Goal: Task Accomplishment & Management: Manage account settings

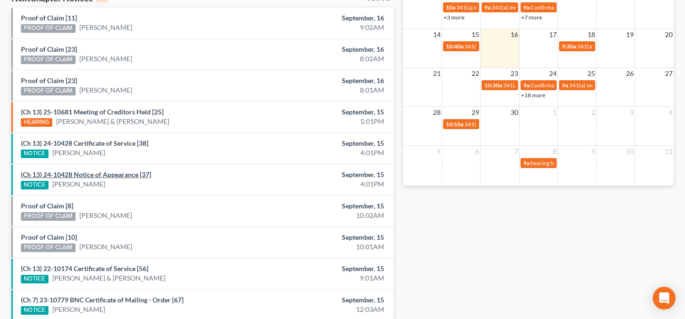
scroll to position [276, 0]
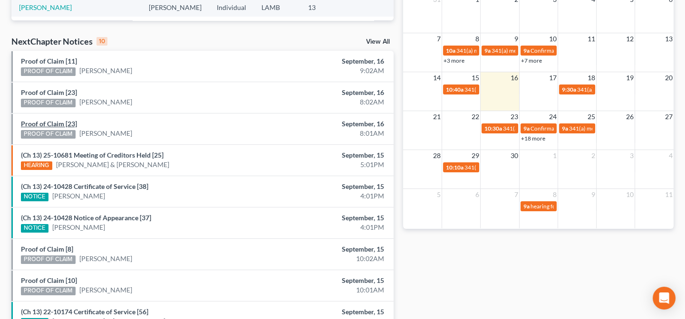
click at [64, 124] on link "Proof of Claim [23]" at bounding box center [49, 124] width 56 height 8
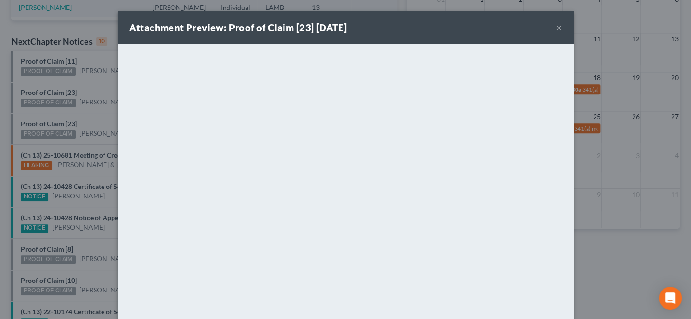
click at [79, 115] on div "Attachment Preview: Proof of Claim [23] 09/16/2025 × <object ng-attr-data='http…" at bounding box center [345, 159] width 691 height 319
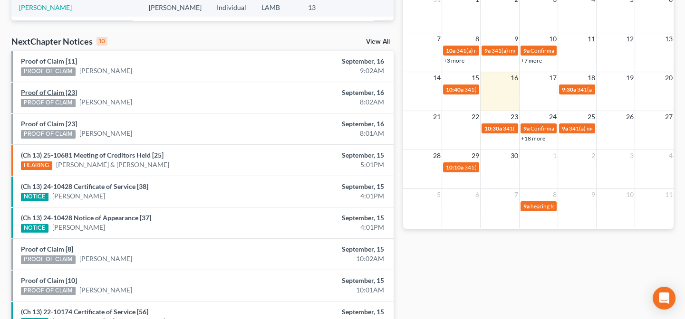
click at [70, 92] on link "Proof of Claim [23]" at bounding box center [49, 92] width 56 height 8
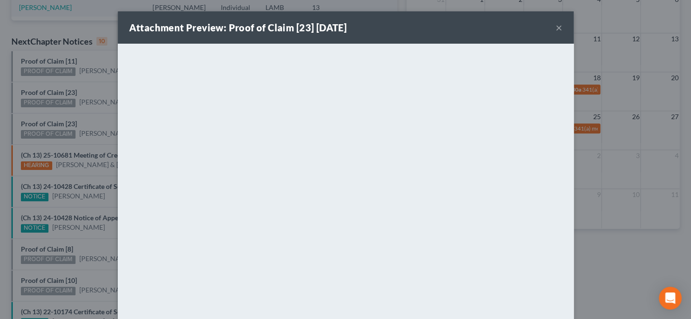
click at [76, 86] on div "Attachment Preview: Proof of Claim [23] 09/16/2025 × <object ng-attr-data='http…" at bounding box center [345, 159] width 691 height 319
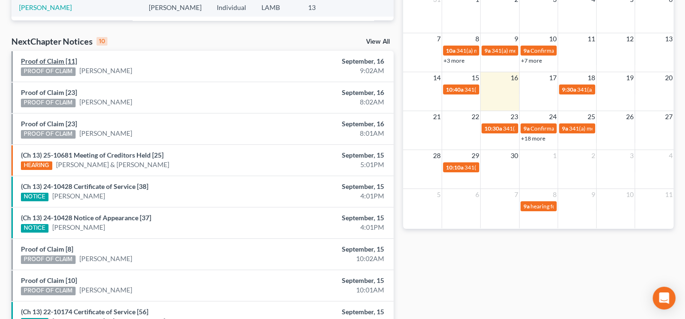
click at [63, 60] on link "Proof of Claim [11]" at bounding box center [49, 61] width 56 height 8
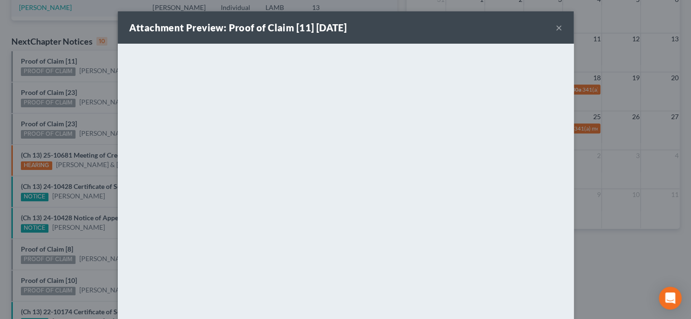
click at [84, 111] on div "Attachment Preview: Proof of Claim [11] 09/16/2025 × <object ng-attr-data='http…" at bounding box center [345, 159] width 691 height 319
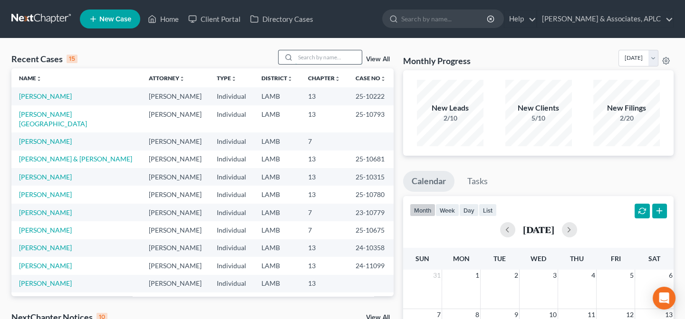
click at [297, 59] on input "search" at bounding box center [328, 57] width 67 height 14
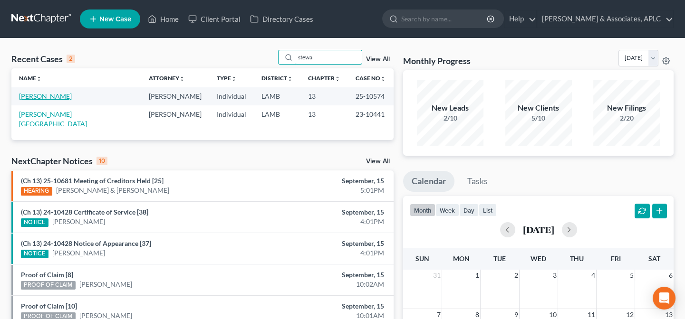
type input "stewa"
click at [54, 94] on link "[PERSON_NAME]" at bounding box center [45, 96] width 53 height 8
select select "8"
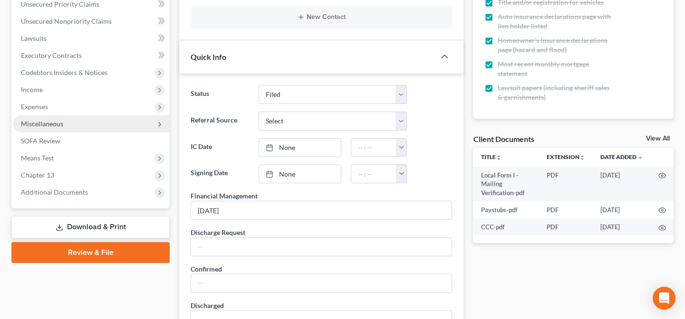
scroll to position [216, 0]
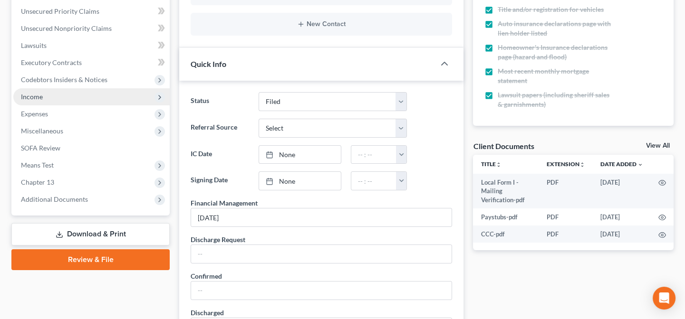
click at [44, 95] on span "Income" at bounding box center [91, 96] width 156 height 17
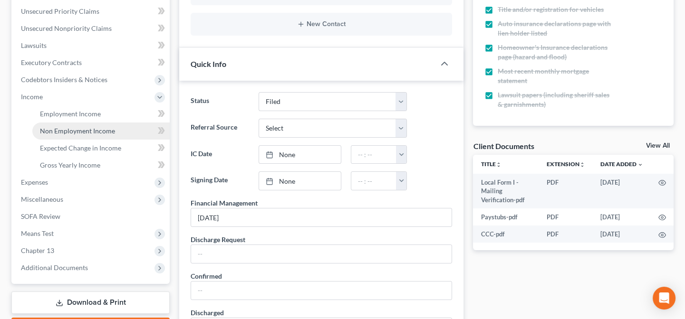
click at [55, 133] on span "Non Employment Income" at bounding box center [77, 131] width 75 height 8
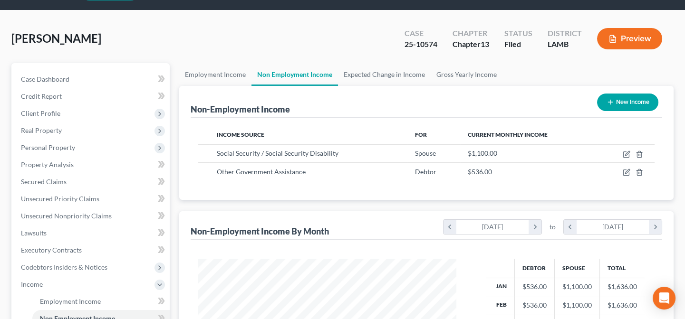
scroll to position [129, 0]
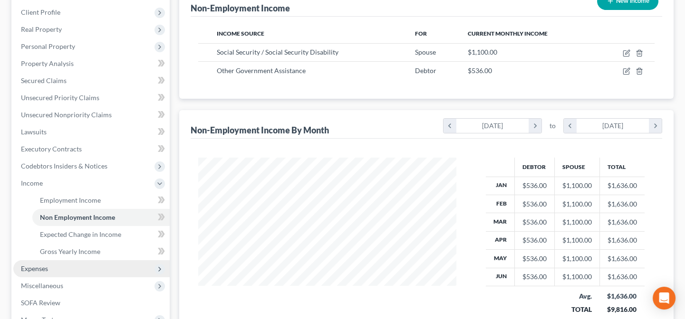
click at [58, 271] on span "Expenses" at bounding box center [91, 268] width 156 height 17
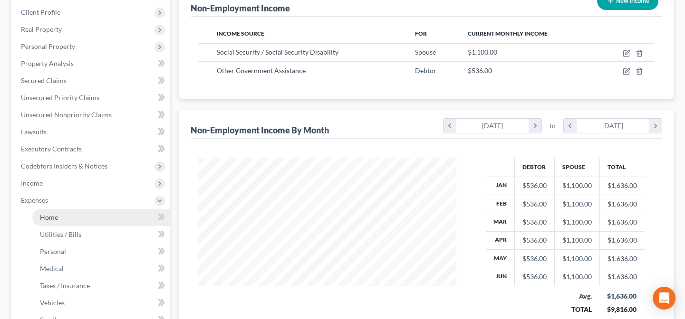
click at [58, 217] on link "Home" at bounding box center [100, 217] width 137 height 17
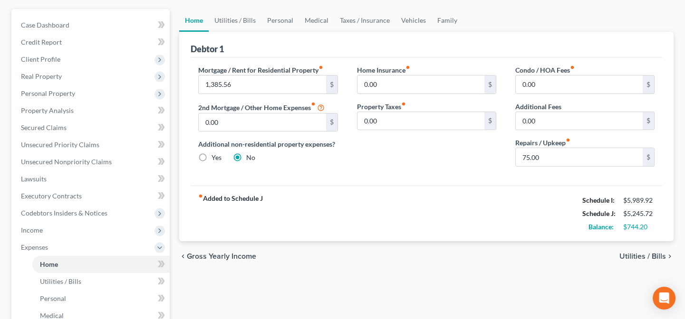
scroll to position [86, 0]
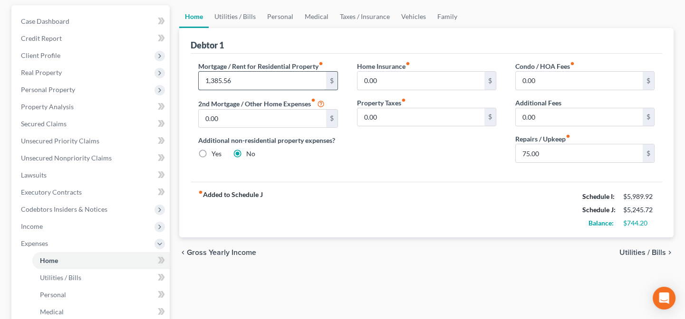
click at [242, 81] on input "1,385.56" at bounding box center [262, 81] width 127 height 18
type input "1,338.29"
click at [441, 14] on link "Family" at bounding box center [447, 16] width 31 height 23
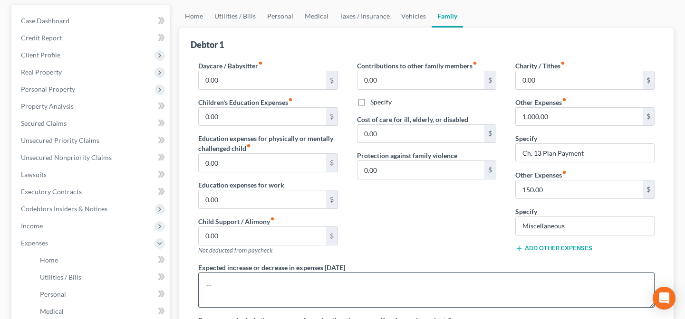
scroll to position [86, 0]
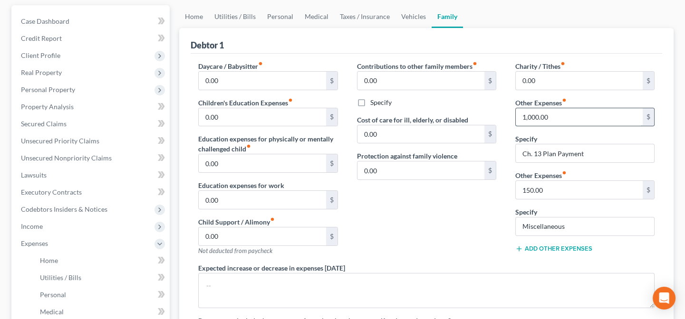
click at [559, 118] on input "1,000.00" at bounding box center [579, 117] width 127 height 18
type input "900.00"
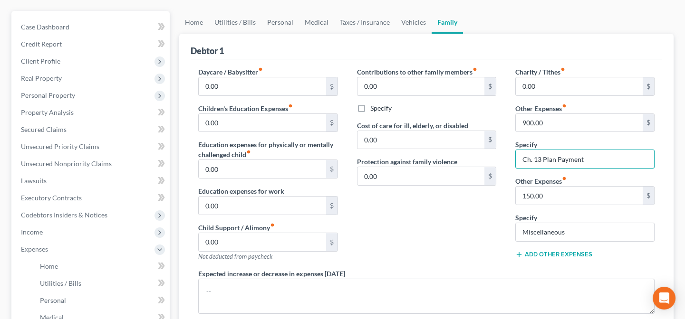
scroll to position [0, 0]
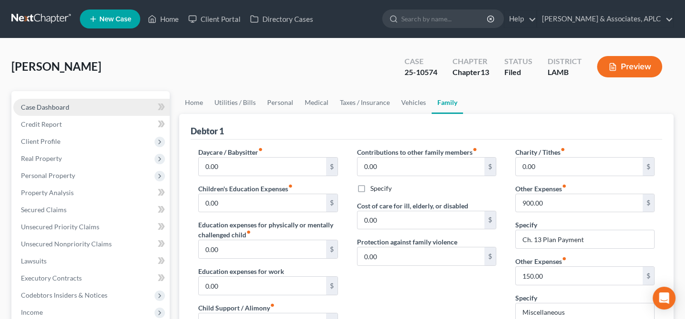
click at [64, 113] on link "Case Dashboard" at bounding box center [91, 107] width 156 height 17
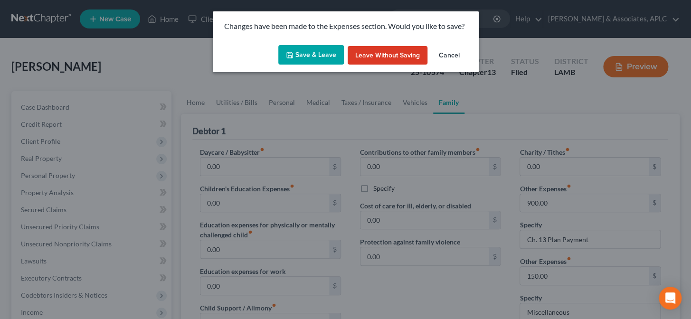
click at [314, 52] on button "Save & Leave" at bounding box center [311, 55] width 66 height 20
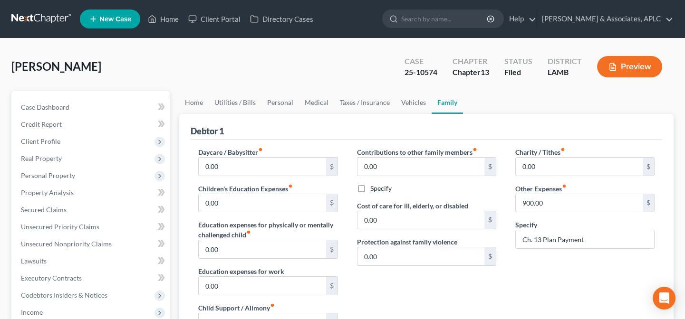
select select "8"
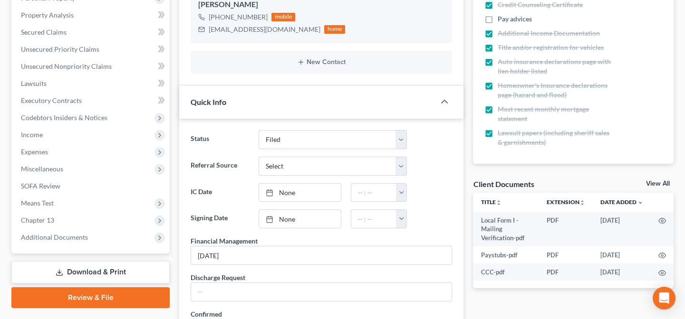
scroll to position [216, 0]
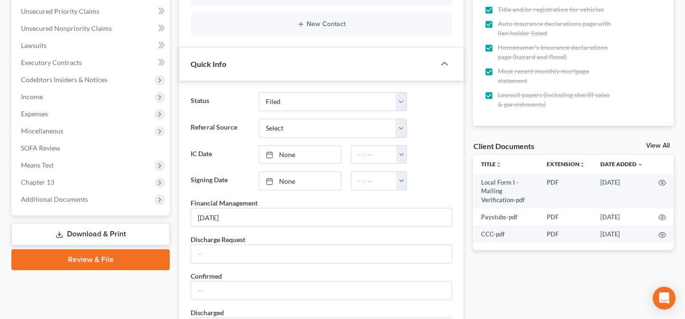
click at [92, 227] on link "Download & Print" at bounding box center [90, 234] width 158 height 22
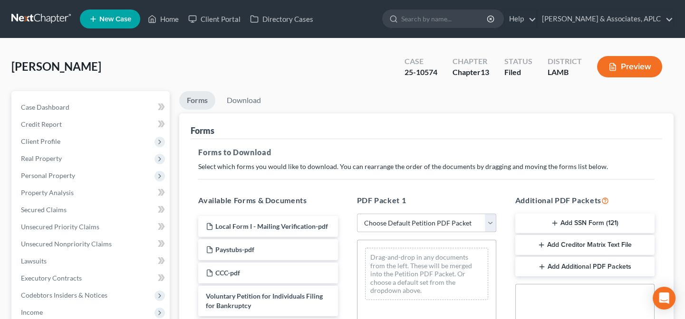
click at [399, 224] on select "Choose Default Petition PDF Packet Complete Bankruptcy Petition (all forms and …" at bounding box center [426, 223] width 139 height 19
select select "2"
click at [357, 214] on select "Choose Default Petition PDF Packet Complete Bankruptcy Petition (all forms and …" at bounding box center [426, 223] width 139 height 19
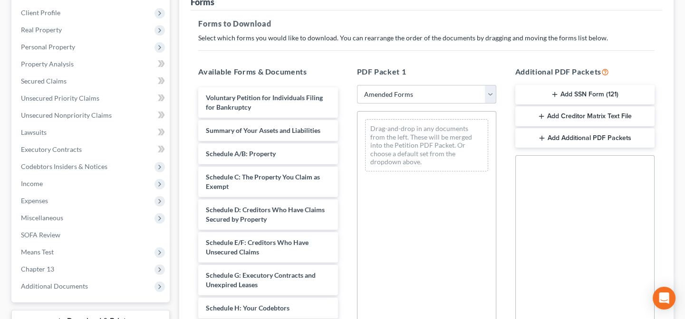
scroll to position [129, 0]
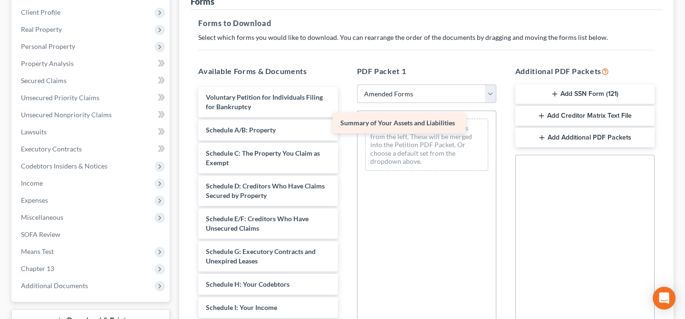
drag, startPoint x: 250, startPoint y: 131, endPoint x: 385, endPoint y: 125, distance: 134.6
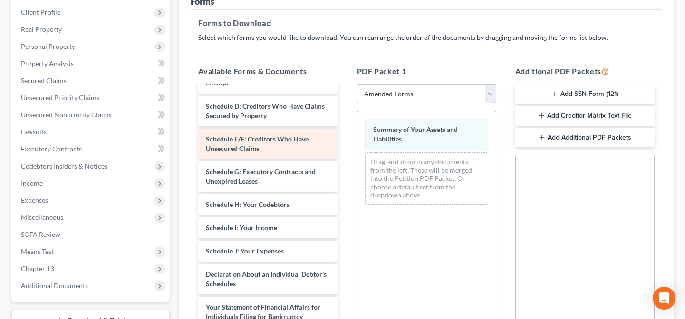
scroll to position [86, 0]
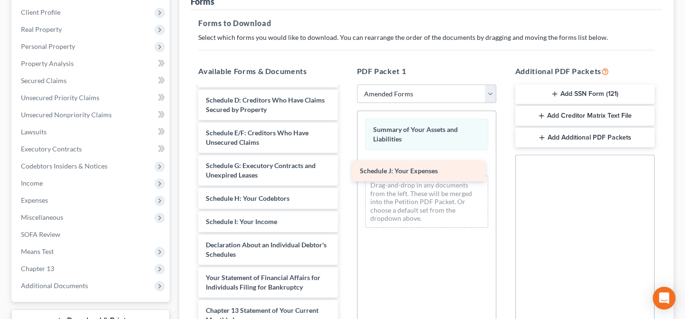
drag, startPoint x: 244, startPoint y: 247, endPoint x: 398, endPoint y: 175, distance: 170.1
click at [345, 175] on div "Schedule J: Your Expenses Voluntary Petition for Individuals Filing for Bankrup…" at bounding box center [268, 233] width 154 height 465
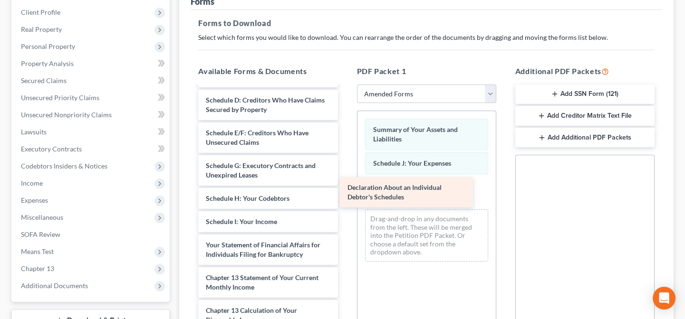
drag, startPoint x: 261, startPoint y: 246, endPoint x: 403, endPoint y: 191, distance: 152.1
click at [345, 191] on div "Declaration About an Individual Debtor's Schedules Voluntary Petition for Indiv…" at bounding box center [268, 217] width 154 height 432
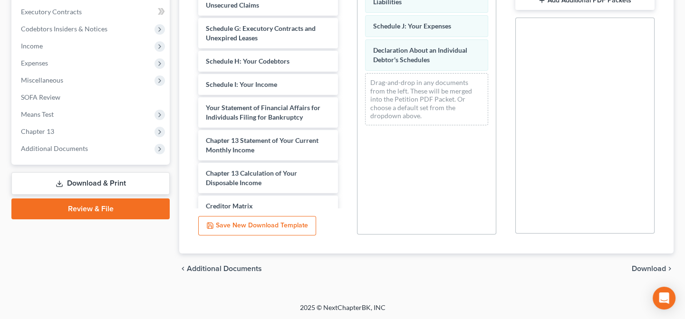
click at [638, 266] on span "Download" at bounding box center [649, 269] width 34 height 8
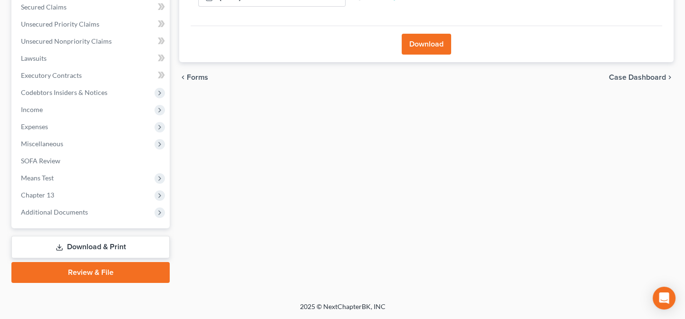
scroll to position [202, 0]
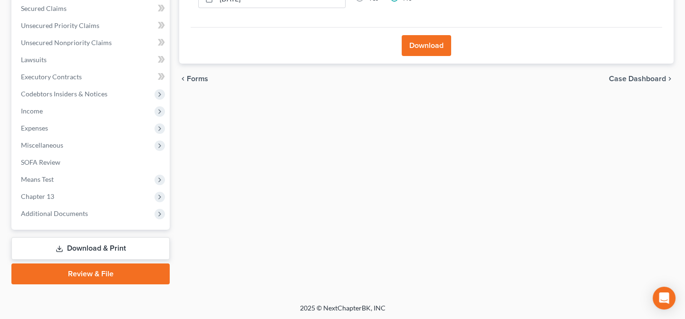
click at [422, 42] on button "Download" at bounding box center [426, 45] width 49 height 21
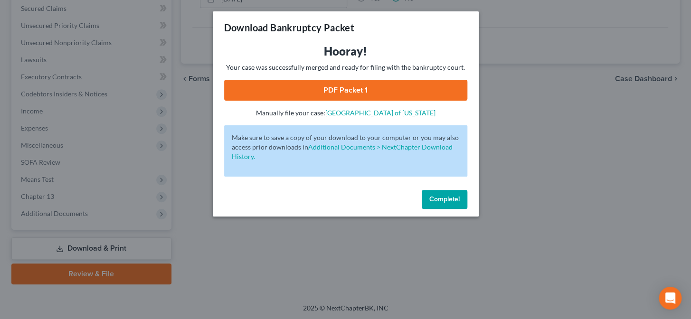
click at [349, 84] on link "PDF Packet 1" at bounding box center [345, 90] width 243 height 21
click at [426, 199] on button "Complete!" at bounding box center [445, 199] width 46 height 19
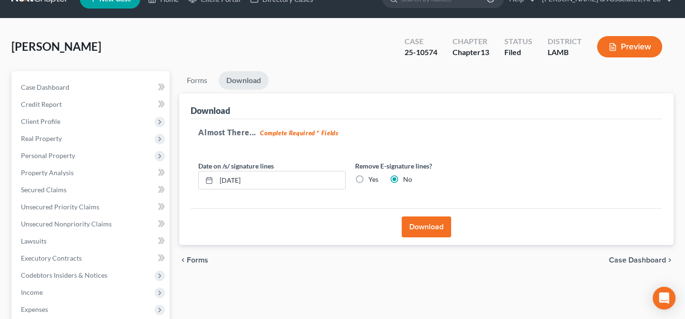
scroll to position [0, 0]
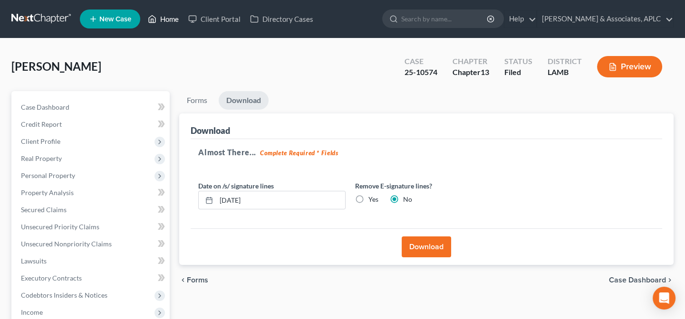
click at [169, 21] on link "Home" at bounding box center [163, 18] width 40 height 17
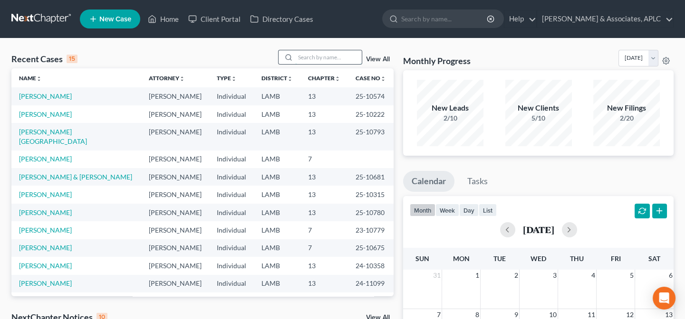
click at [321, 57] on input "search" at bounding box center [328, 57] width 67 height 14
type input "conrad"
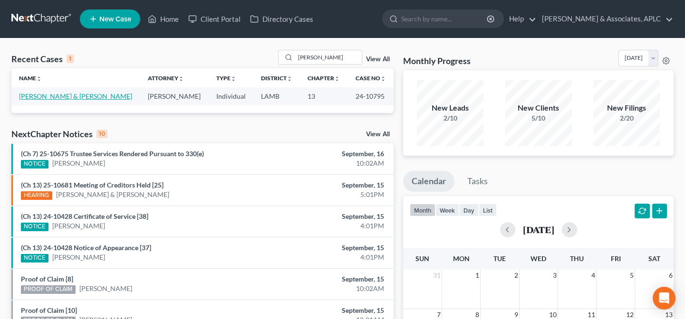
click at [57, 97] on link "Conrad, Michael & Sarah" at bounding box center [75, 96] width 113 height 8
select select "1"
select select "6"
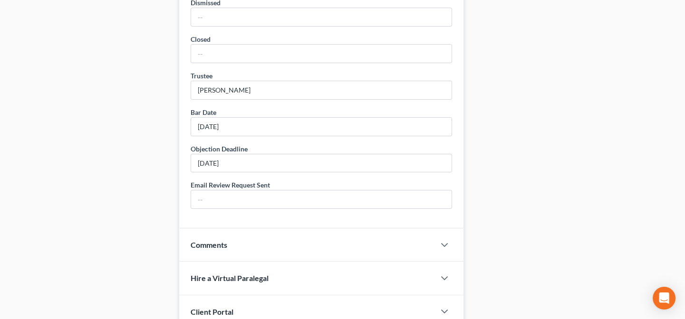
scroll to position [691, 0]
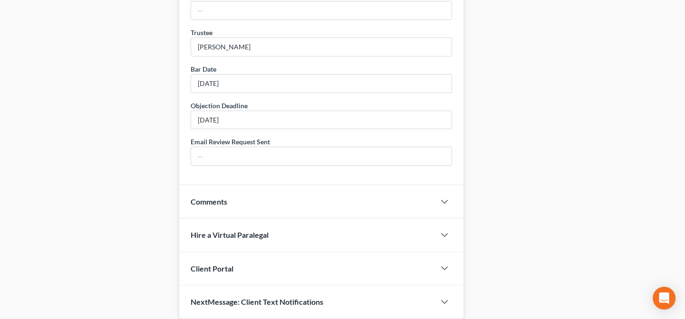
click at [257, 206] on div "Comments" at bounding box center [307, 201] width 256 height 33
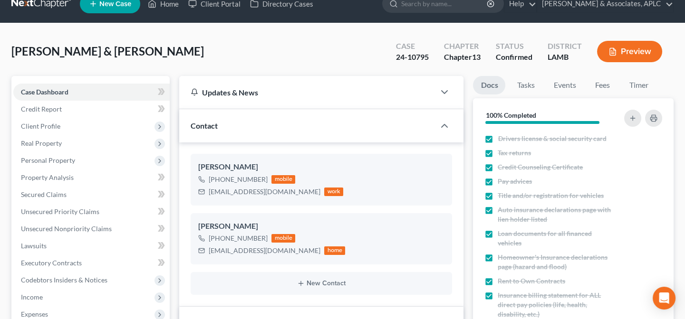
scroll to position [0, 0]
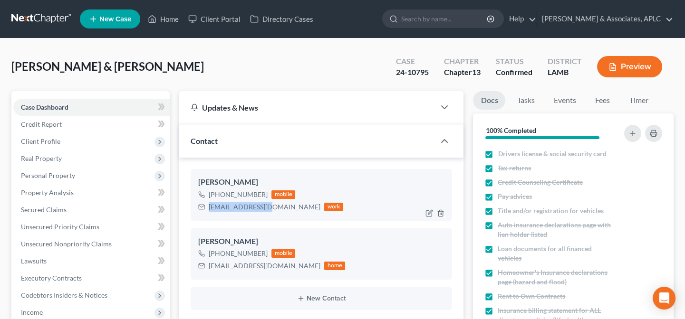
drag, startPoint x: 209, startPoint y: 206, endPoint x: 266, endPoint y: 209, distance: 57.6
click at [266, 209] on div "mconrad@pcpso.org" at bounding box center [265, 207] width 112 height 10
copy div "mconrad@pcpso.org"
click at [171, 16] on link "Home" at bounding box center [163, 18] width 40 height 17
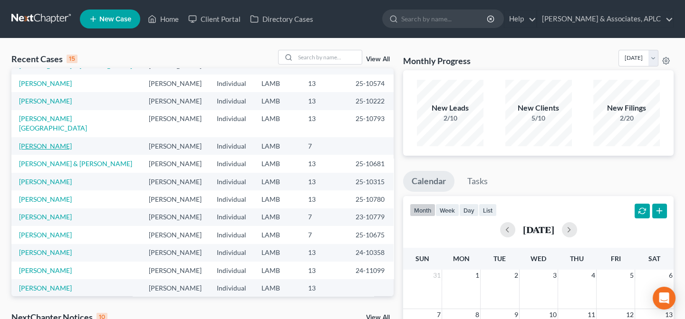
scroll to position [65, 0]
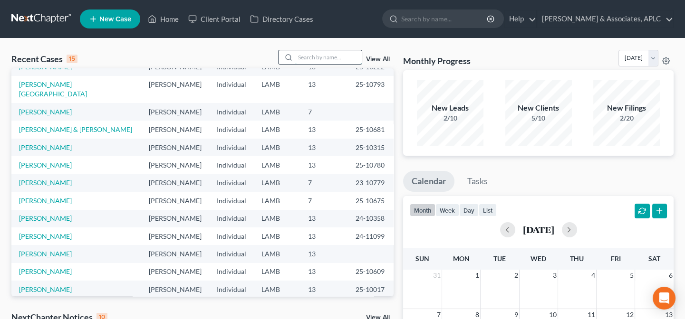
click at [339, 57] on input "search" at bounding box center [328, 57] width 67 height 14
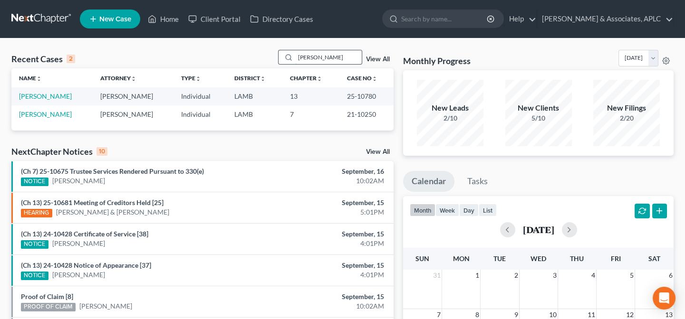
scroll to position [0, 0]
type input "Graves"
click at [38, 96] on link "[PERSON_NAME]" at bounding box center [45, 96] width 53 height 8
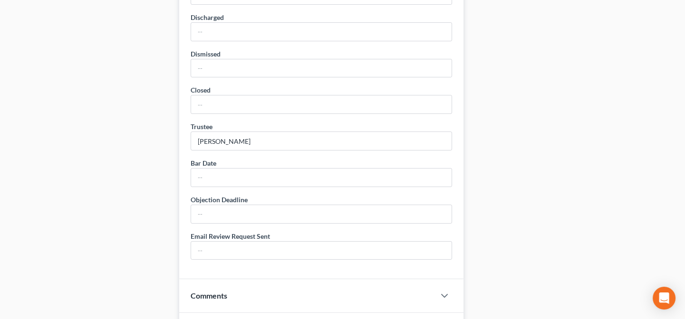
scroll to position [561, 0]
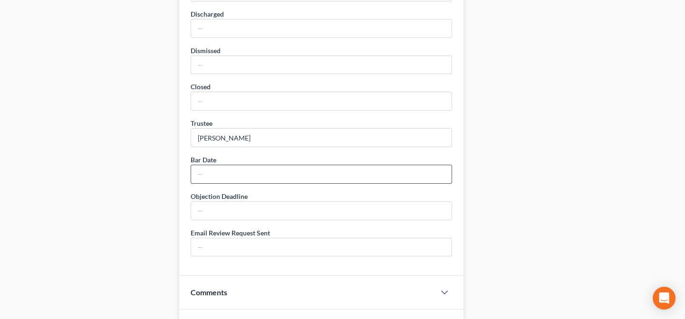
click at [239, 171] on input "text" at bounding box center [321, 174] width 260 height 18
type input "11/13/25"
click at [228, 214] on input "text" at bounding box center [321, 211] width 260 height 18
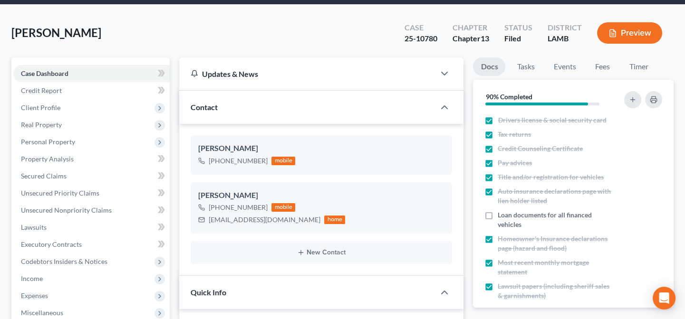
scroll to position [0, 0]
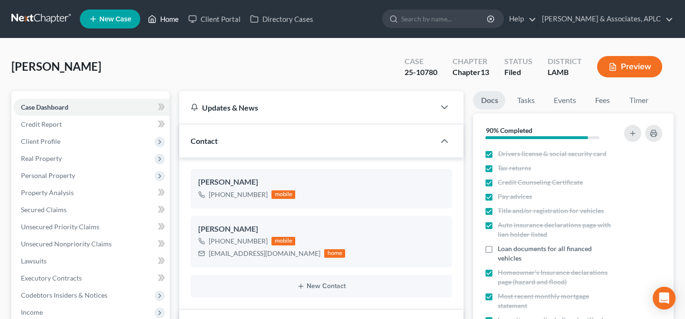
type input "11/18/25"
click at [168, 16] on link "Home" at bounding box center [163, 18] width 40 height 17
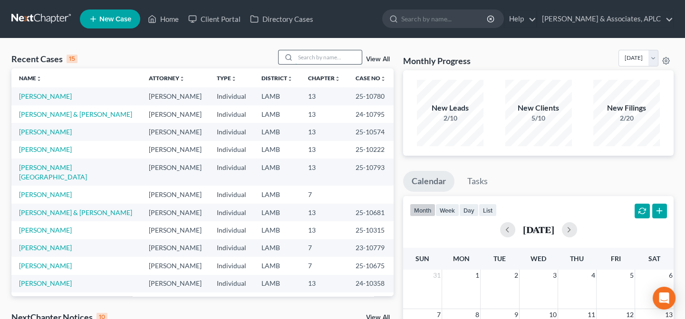
click at [316, 63] on input "search" at bounding box center [328, 57] width 67 height 14
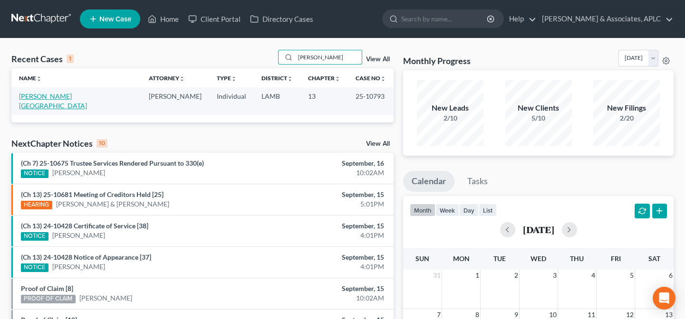
type input "booker"
click at [42, 97] on link "[PERSON_NAME][GEOGRAPHIC_DATA]" at bounding box center [53, 101] width 68 height 18
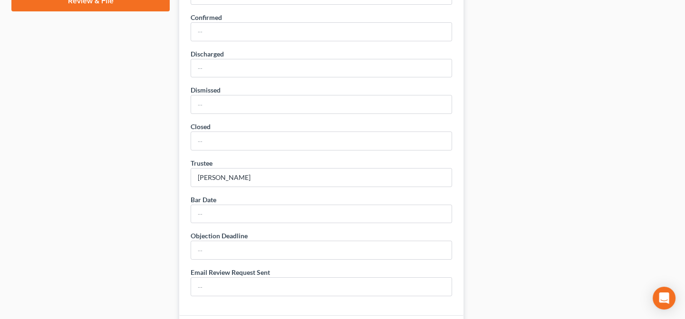
scroll to position [475, 0]
click at [246, 217] on input "text" at bounding box center [321, 214] width 260 height 18
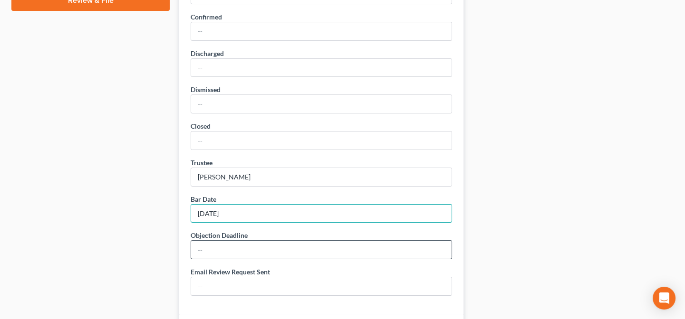
type input "11/18/25"
click at [234, 252] on input "text" at bounding box center [321, 250] width 260 height 18
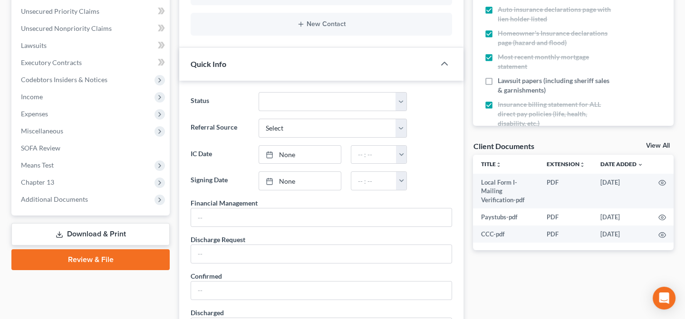
scroll to position [0, 0]
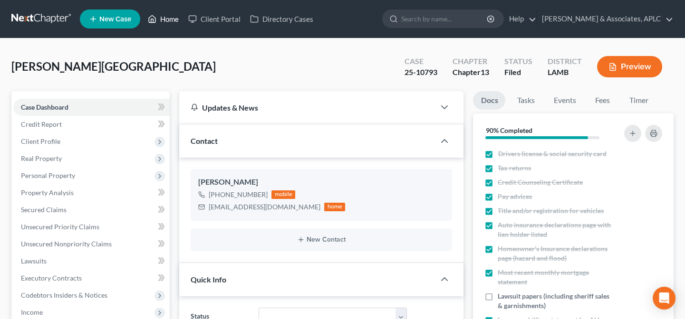
type input "11/18/25"
click at [166, 19] on link "Home" at bounding box center [163, 18] width 40 height 17
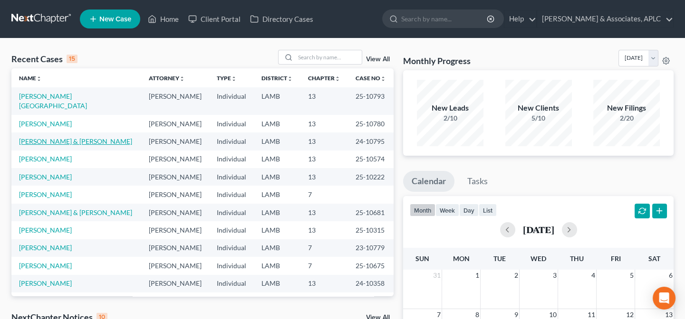
click at [52, 137] on link "[PERSON_NAME] & [PERSON_NAME]" at bounding box center [75, 141] width 113 height 8
select select "6"
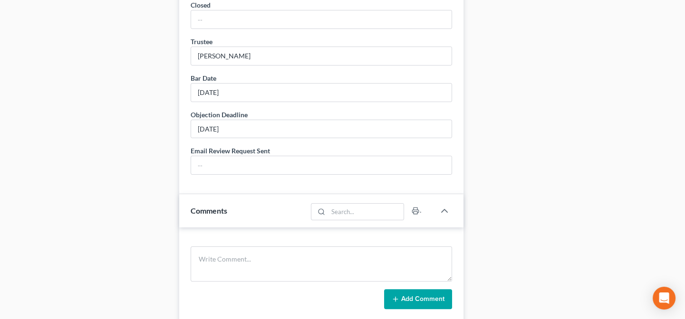
scroll to position [734, 0]
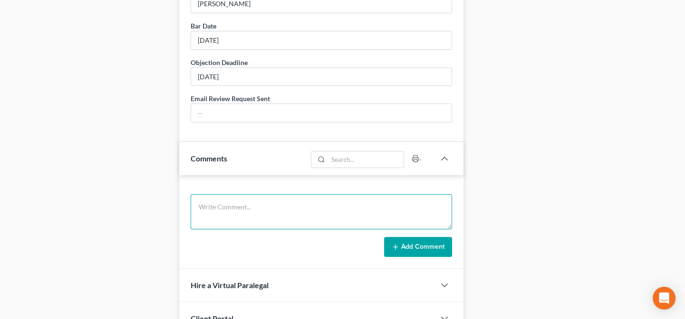
click at [262, 209] on textarea at bounding box center [321, 211] width 261 height 35
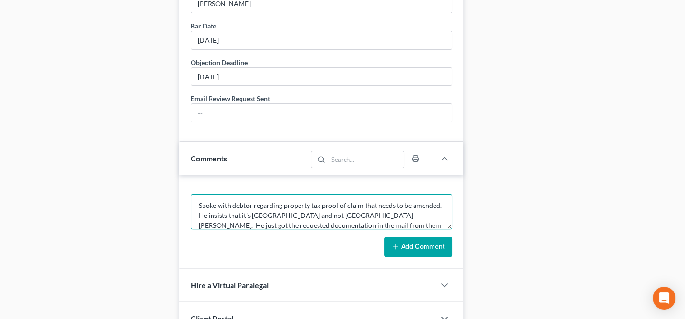
scroll to position [11, 0]
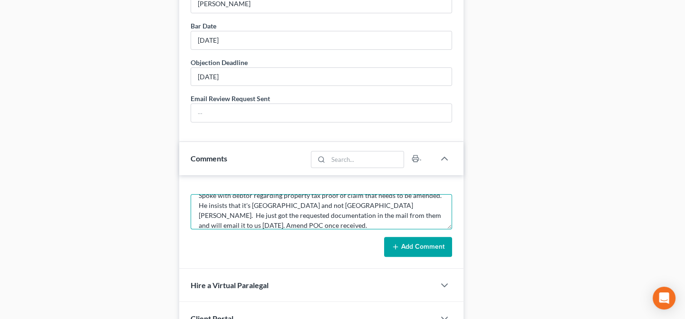
type textarea "Spoke with debtor regarding property tax proof of claim that needs to be amende…"
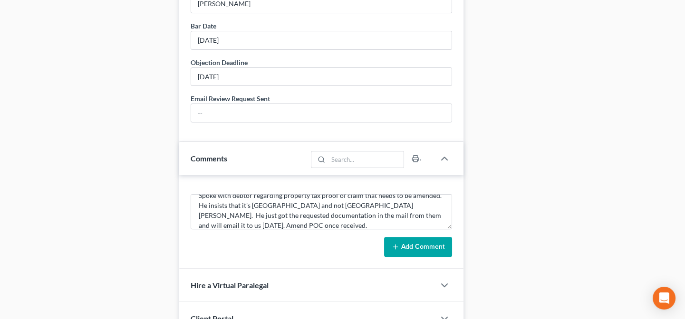
click at [421, 243] on button "Add Comment" at bounding box center [418, 247] width 68 height 20
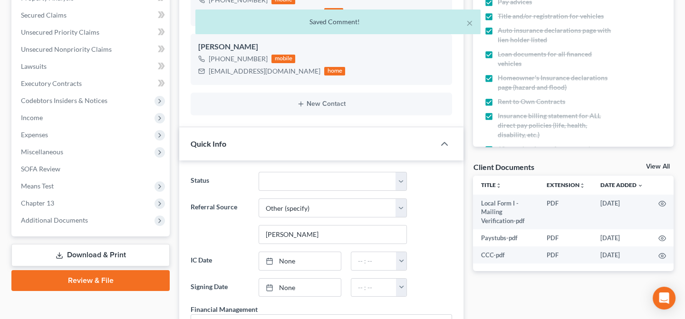
scroll to position [0, 0]
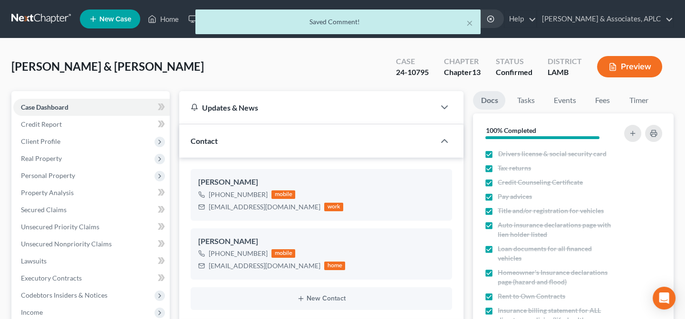
click at [169, 19] on div "× Saved Comment!" at bounding box center [337, 24] width 685 height 29
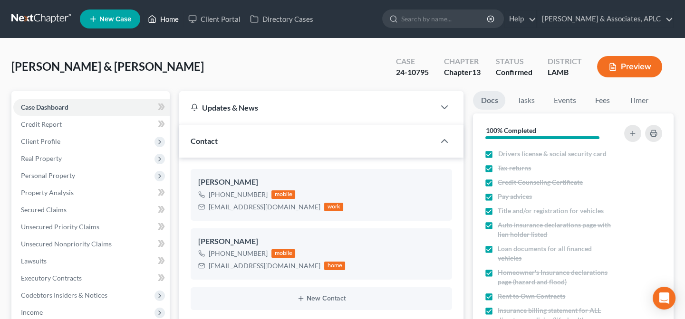
click at [169, 18] on link "Home" at bounding box center [163, 18] width 40 height 17
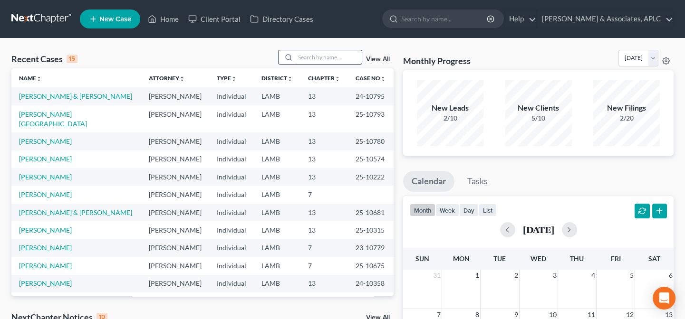
click at [347, 58] on input "search" at bounding box center [328, 57] width 67 height 14
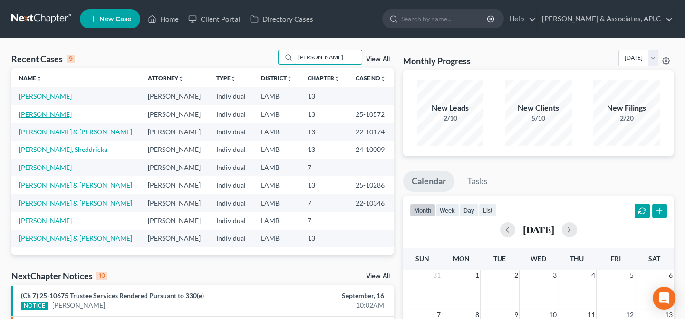
type input "williams"
click at [52, 118] on link "[PERSON_NAME]" at bounding box center [45, 114] width 53 height 8
select select "8"
select select "0"
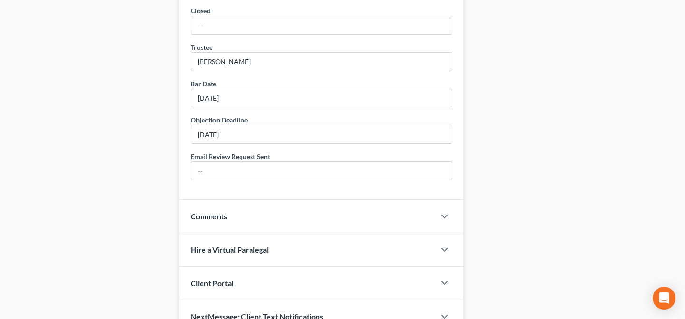
scroll to position [639, 0]
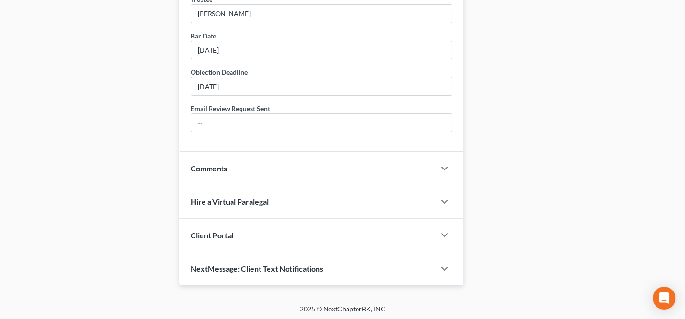
click at [203, 173] on div "Comments" at bounding box center [307, 168] width 256 height 33
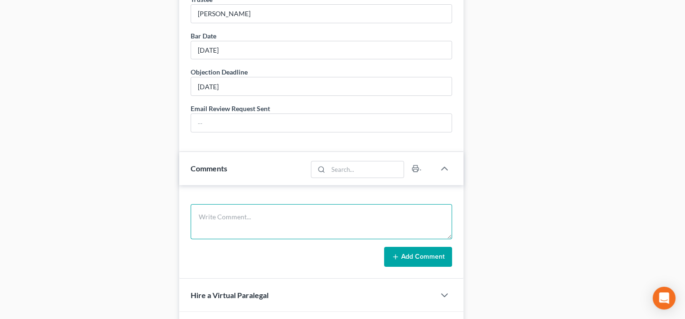
click at [210, 223] on textarea at bounding box center [321, 221] width 261 height 35
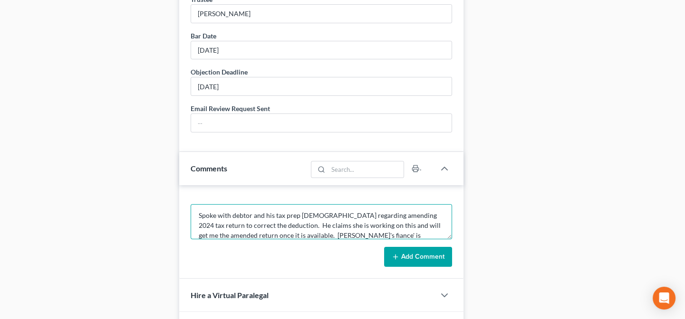
scroll to position [11, 0]
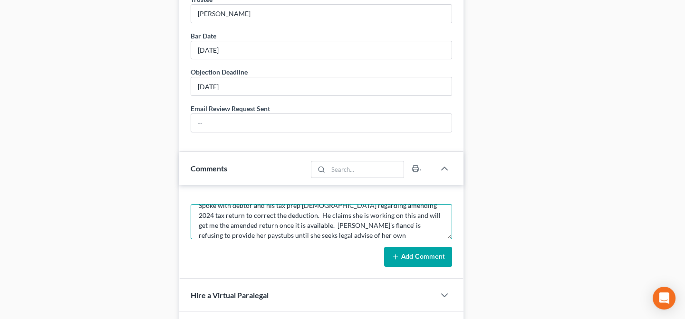
type textarea "Spoke with debtor and his tax prep lady regarding amending 2024 tax return to c…"
click at [296, 234] on textarea "Spoke with debtor and his tax prep lady regarding amending 2024 tax return to c…" at bounding box center [321, 221] width 261 height 35
click at [356, 236] on textarea "Spoke with debtor and his tax prep lady regarding amending 2024 tax return to c…" at bounding box center [321, 221] width 261 height 35
type textarea "Spoke with debtor and his tax prep lady regarding amending 2024 tax return to c…"
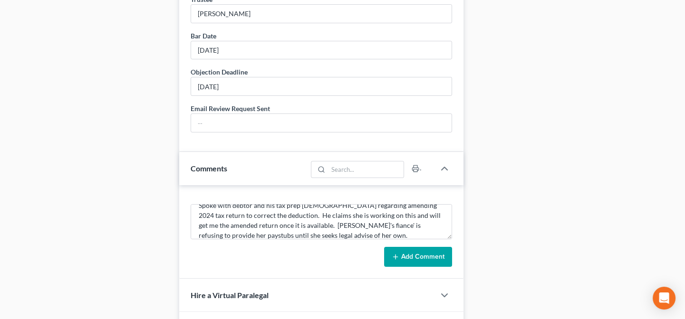
click at [422, 260] on button "Add Comment" at bounding box center [418, 257] width 68 height 20
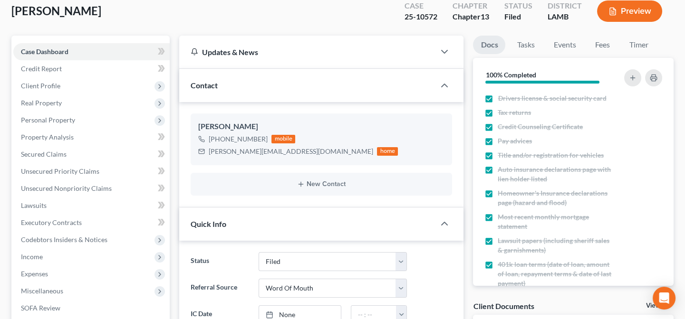
scroll to position [0, 0]
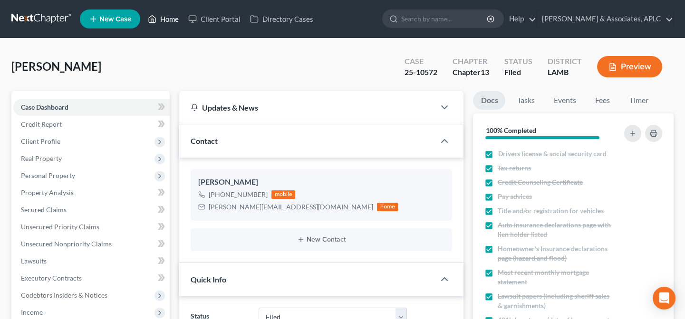
click at [168, 16] on link "Home" at bounding box center [163, 18] width 40 height 17
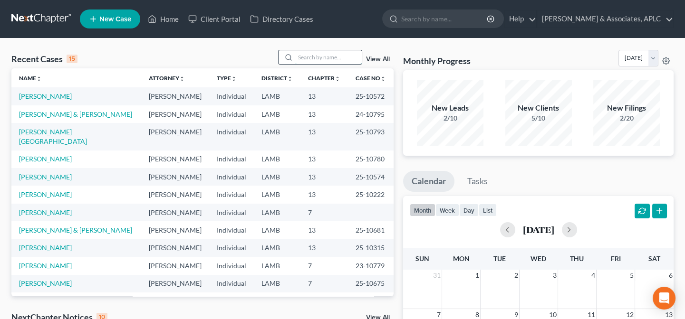
click at [304, 56] on input "search" at bounding box center [328, 57] width 67 height 14
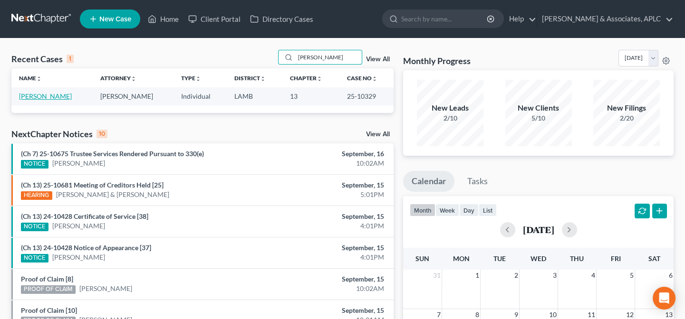
type input "luneau"
click at [49, 94] on link "[PERSON_NAME]" at bounding box center [45, 96] width 53 height 8
select select "3"
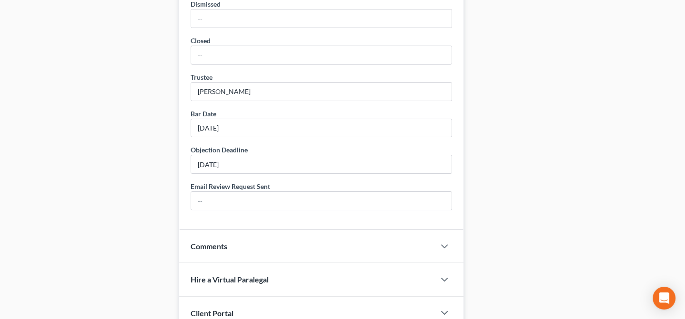
scroll to position [561, 0]
click at [246, 244] on div "Comments" at bounding box center [307, 246] width 256 height 33
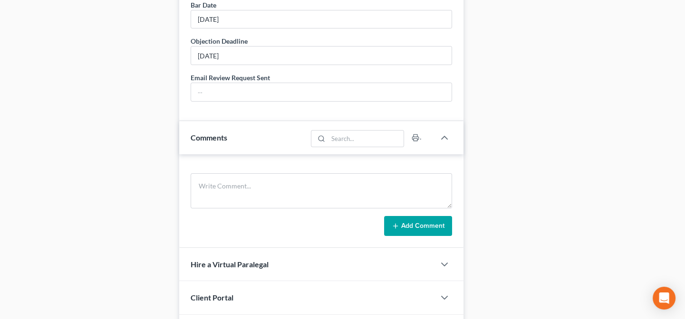
scroll to position [691, 0]
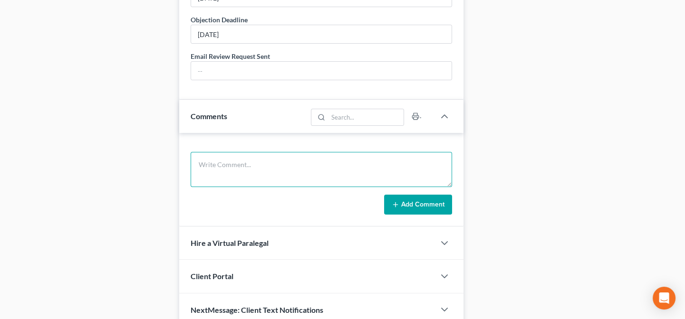
click at [261, 162] on textarea at bounding box center [321, 169] width 261 height 35
type textarea "D"
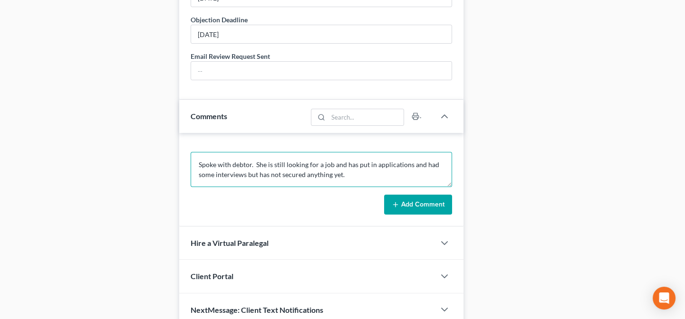
type textarea "Spoke with debtor. She is still looking for a job and has put in applications a…"
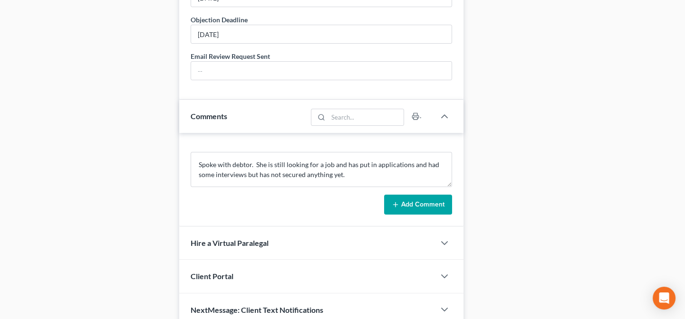
click at [426, 206] on button "Add Comment" at bounding box center [418, 205] width 68 height 20
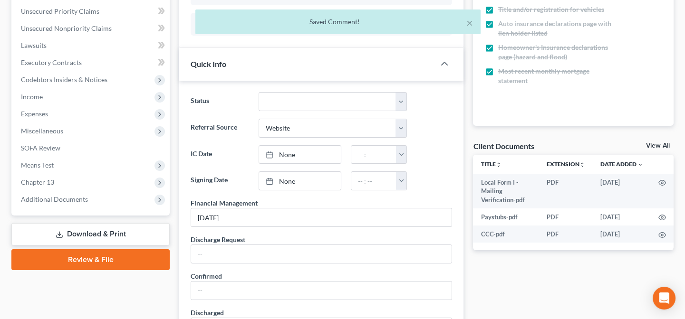
scroll to position [0, 0]
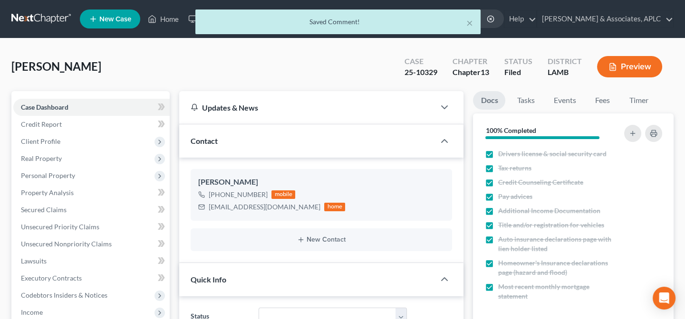
click at [170, 17] on div "× Saved Comment!" at bounding box center [337, 24] width 685 height 29
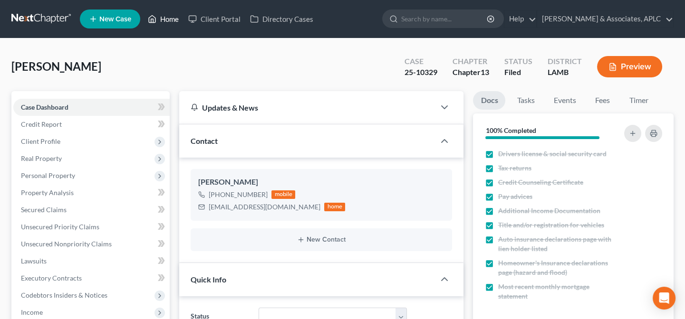
click at [171, 18] on link "Home" at bounding box center [163, 18] width 40 height 17
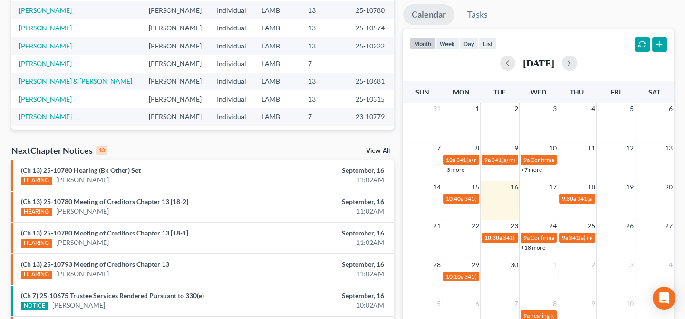
scroll to position [216, 0]
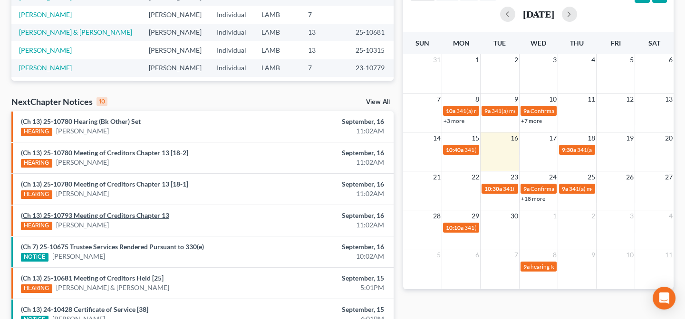
click at [120, 216] on link "(Ch 13) 25-10793 Meeting of Creditors Chapter 13" at bounding box center [95, 215] width 148 height 8
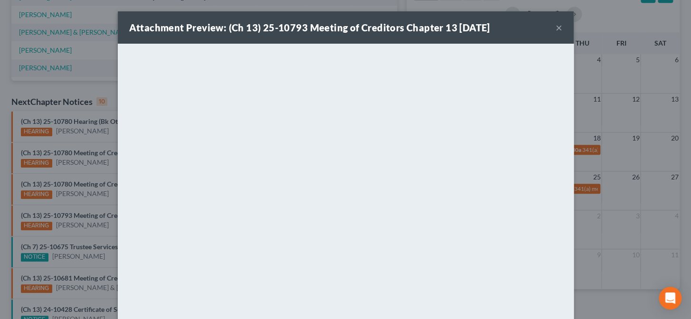
click at [84, 218] on div "Attachment Preview: (Ch 13) 25-10793 Meeting of Creditors Chapter 13 09/16/2025…" at bounding box center [345, 159] width 691 height 319
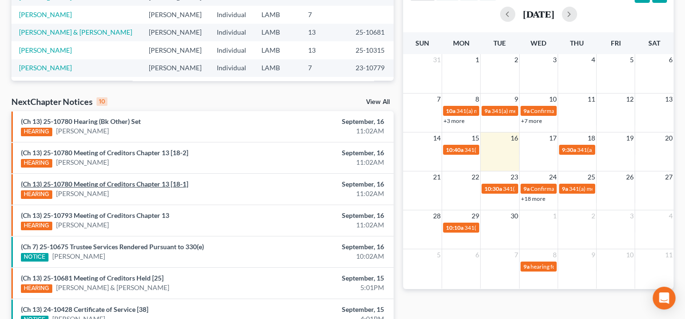
click at [96, 185] on link "(Ch 13) 25-10780 Meeting of Creditors Chapter 13 [18-1]" at bounding box center [104, 184] width 167 height 8
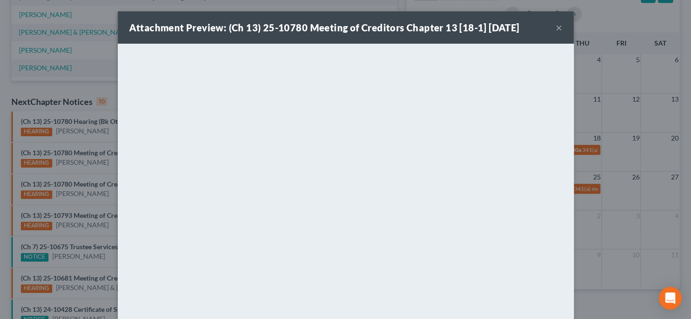
click at [91, 173] on div "Attachment Preview: (Ch 13) 25-10780 Meeting of Creditors Chapter 13 [18-1] 09/…" at bounding box center [345, 159] width 691 height 319
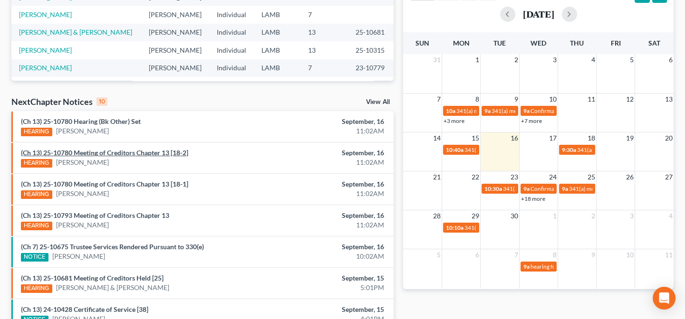
click at [92, 154] on link "(Ch 13) 25-10780 Meeting of Creditors Chapter 13 [18-2]" at bounding box center [104, 153] width 167 height 8
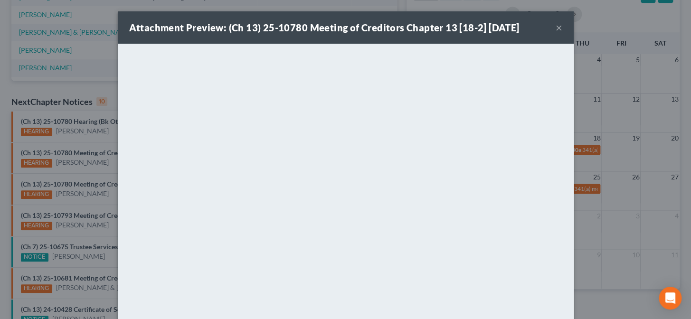
click at [89, 174] on div "Attachment Preview: (Ch 13) 25-10780 Meeting of Creditors Chapter 13 [18-2] 09/…" at bounding box center [345, 159] width 691 height 319
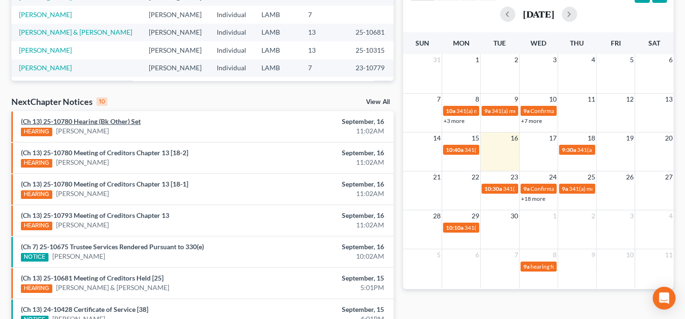
click at [105, 123] on link "(Ch 13) 25-10780 Hearing (Bk Other) Set" at bounding box center [81, 121] width 120 height 8
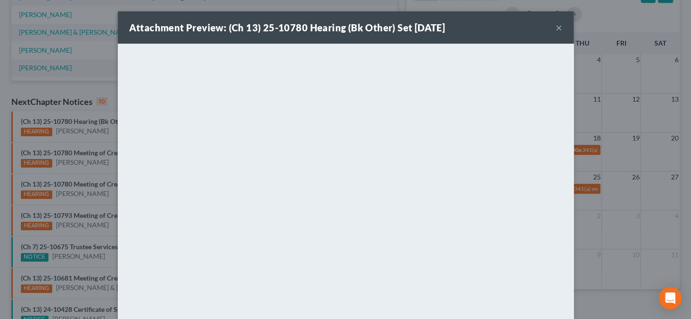
click at [90, 143] on div "Attachment Preview: (Ch 13) 25-10780 Hearing (Bk Other) Set 09/16/2025 × <objec…" at bounding box center [345, 159] width 691 height 319
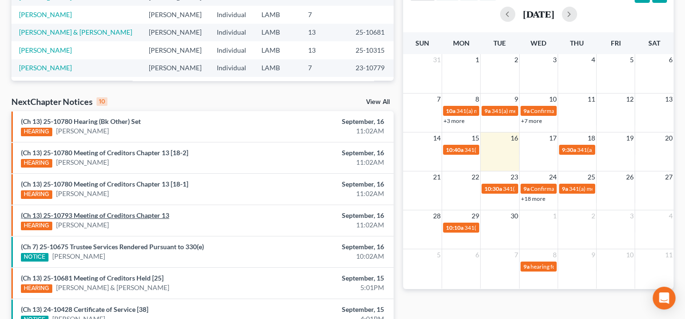
click at [115, 216] on link "(Ch 13) 25-10793 Meeting of Creditors Chapter 13" at bounding box center [95, 215] width 148 height 8
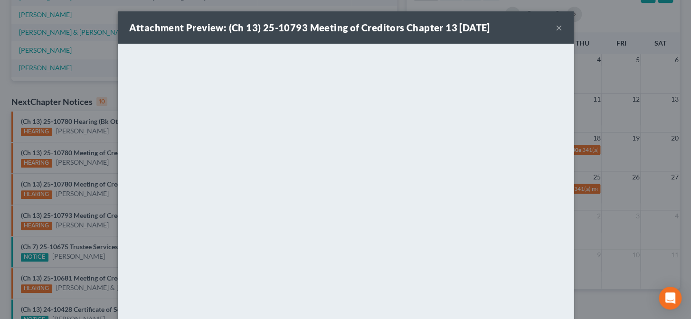
click at [86, 233] on div "Attachment Preview: (Ch 13) 25-10793 Meeting of Creditors Chapter 13 09/16/2025…" at bounding box center [345, 159] width 691 height 319
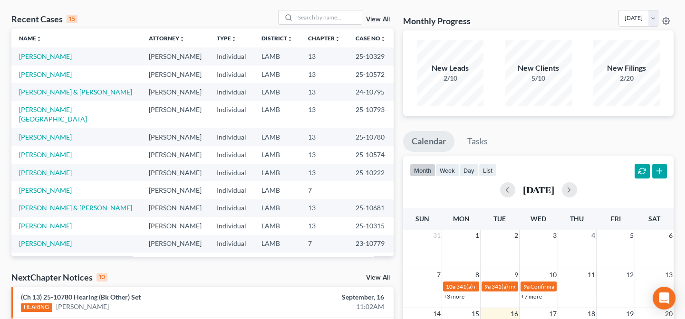
scroll to position [0, 0]
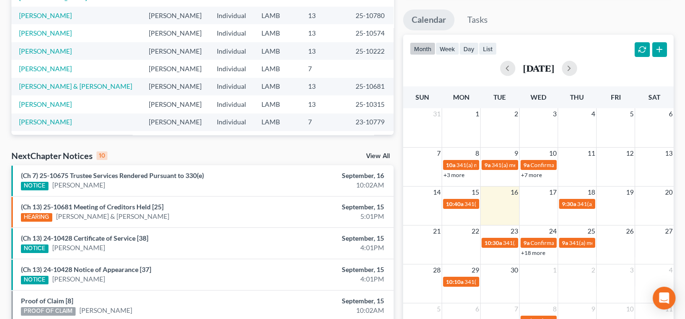
scroll to position [259, 0]
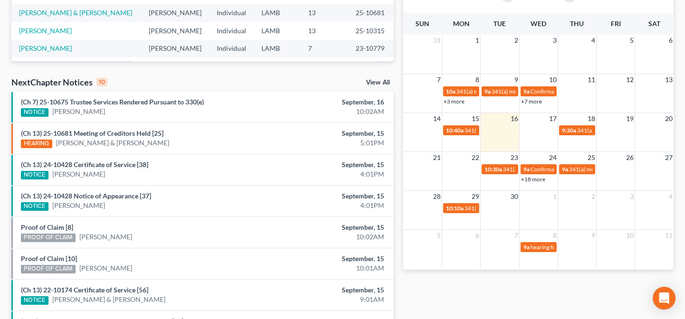
scroll to position [240, 0]
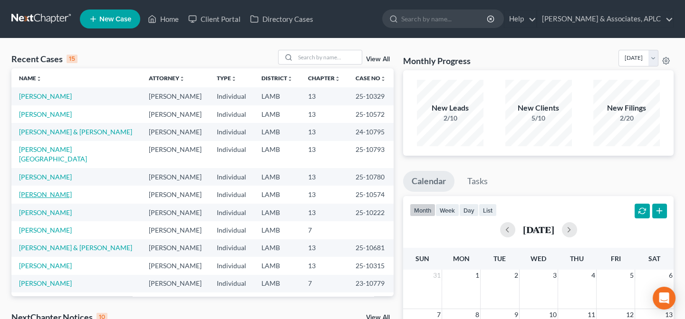
click at [41, 191] on link "[PERSON_NAME]" at bounding box center [45, 195] width 53 height 8
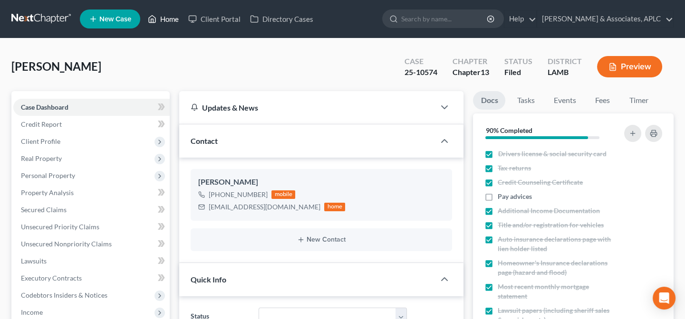
click at [168, 18] on link "Home" at bounding box center [163, 18] width 40 height 17
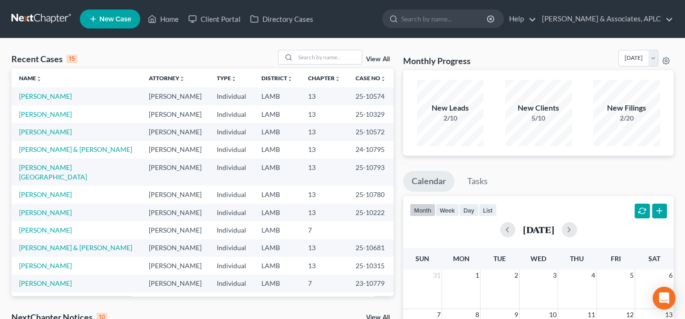
click at [63, 97] on link "[PERSON_NAME]" at bounding box center [45, 96] width 53 height 8
select select "8"
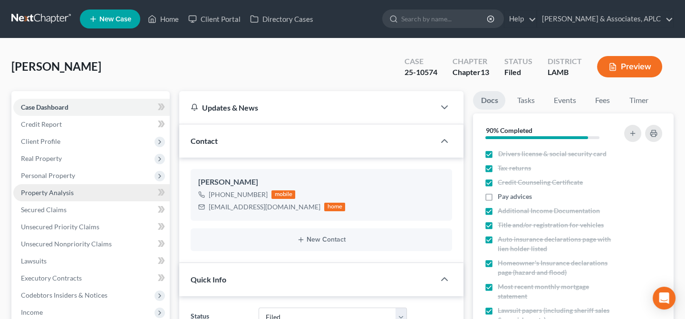
scroll to position [86, 0]
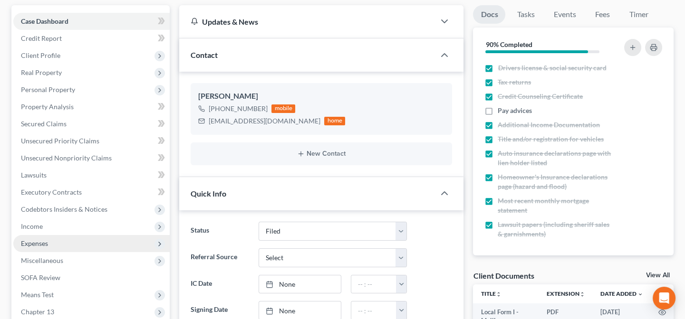
click at [44, 242] on span "Expenses" at bounding box center [34, 244] width 27 height 8
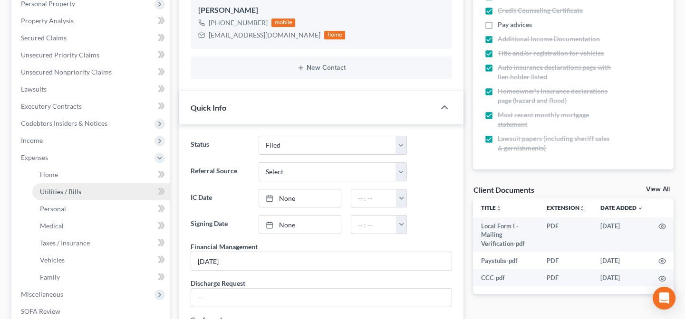
scroll to position [173, 0]
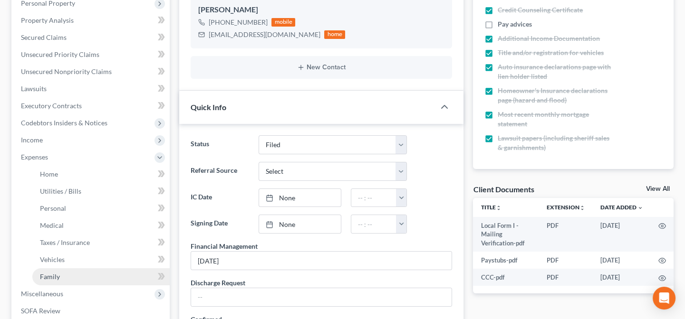
click at [58, 273] on span "Family" at bounding box center [50, 277] width 20 height 8
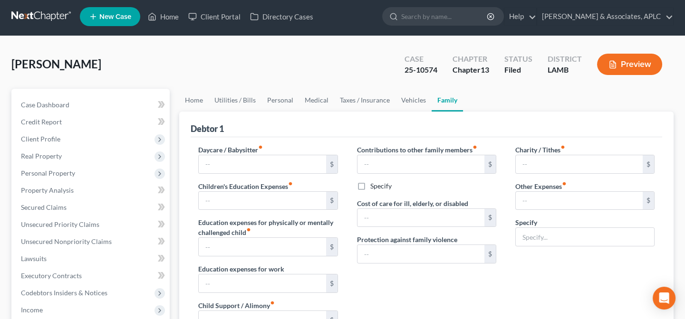
type input "0.00"
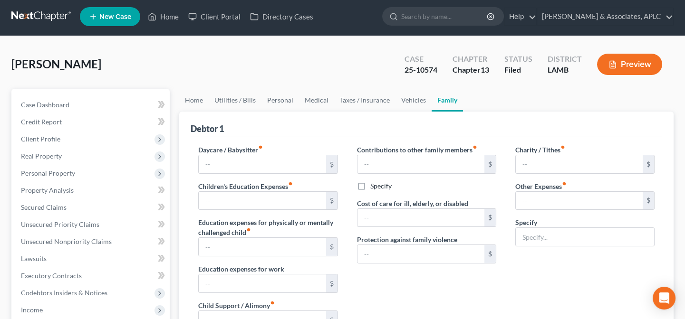
type input "0.00"
type input "900.00"
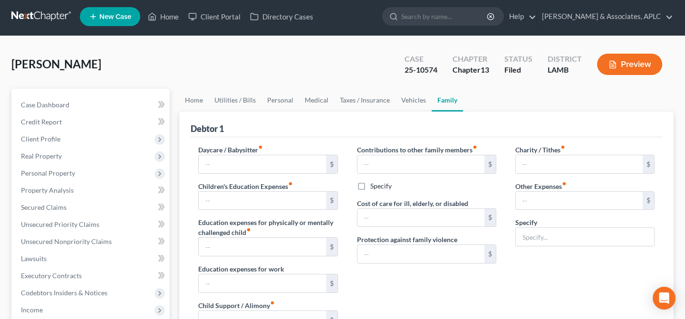
type input "Ch. 13 Plan Payment"
radio input "true"
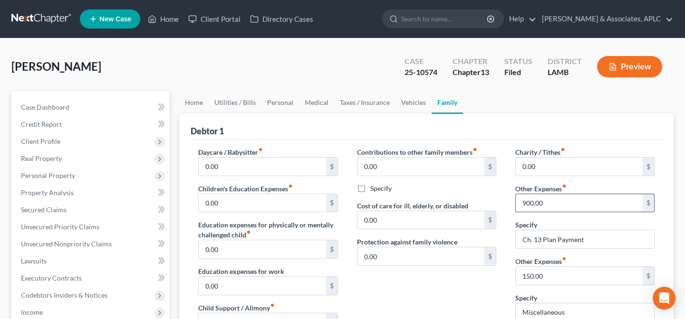
click at [547, 202] on input "900.00" at bounding box center [579, 203] width 127 height 18
type input "950.00"
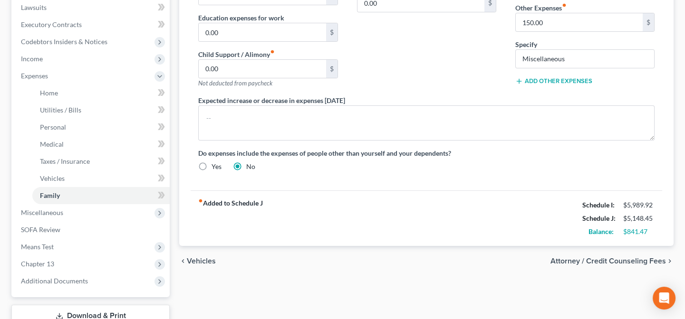
scroll to position [302, 0]
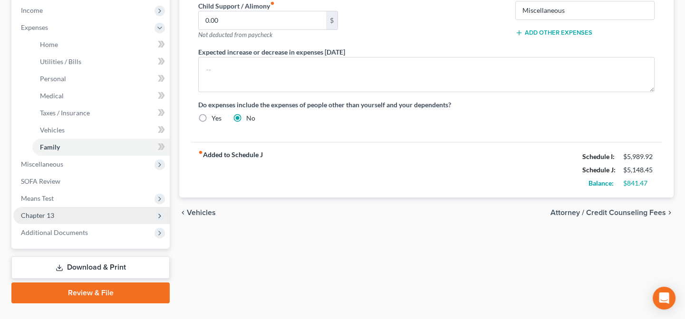
click at [87, 218] on span "Chapter 13" at bounding box center [91, 215] width 156 height 17
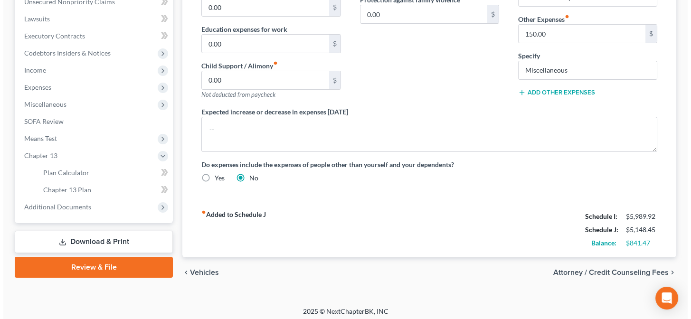
scroll to position [246, 0]
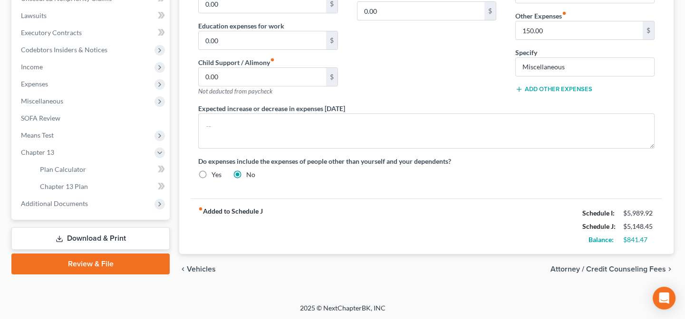
click at [141, 236] on link "Download & Print" at bounding box center [90, 239] width 158 height 22
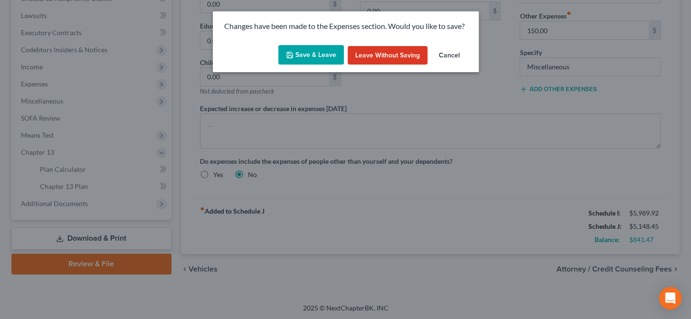
drag, startPoint x: 303, startPoint y: 44, endPoint x: 304, endPoint y: 50, distance: 6.3
click at [304, 49] on div "Save & Leave Leave without Saving Cancel" at bounding box center [346, 56] width 266 height 31
click at [303, 52] on button "Save & Leave" at bounding box center [311, 55] width 66 height 20
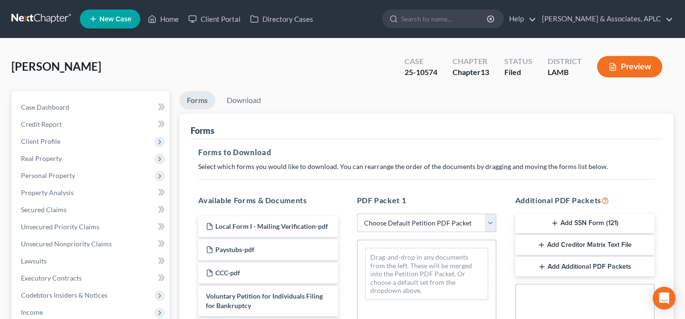
click at [391, 220] on select "Choose Default Petition PDF Packet Complete Bankruptcy Petition (all forms and …" at bounding box center [426, 223] width 139 height 19
select select "2"
click at [357, 214] on select "Choose Default Petition PDF Packet Complete Bankruptcy Petition (all forms and …" at bounding box center [426, 223] width 139 height 19
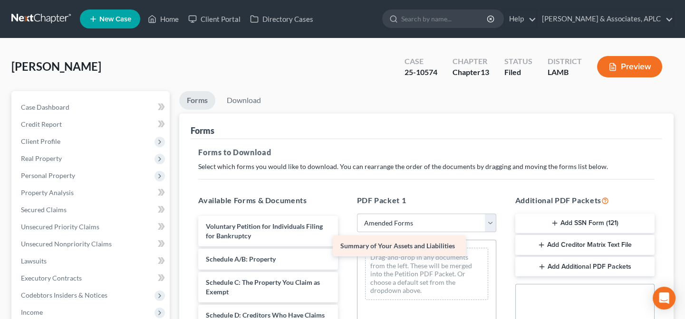
drag, startPoint x: 248, startPoint y: 257, endPoint x: 384, endPoint y: 244, distance: 136.0
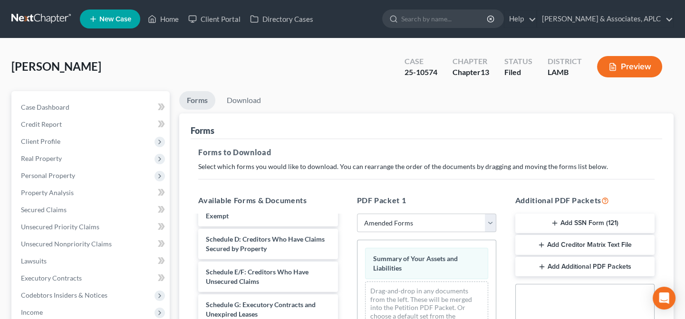
scroll to position [173, 0]
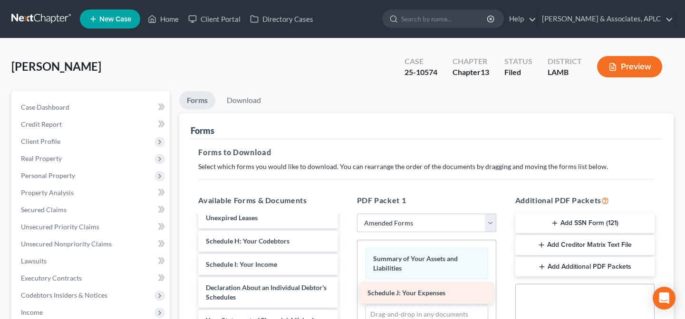
drag, startPoint x: 256, startPoint y: 285, endPoint x: 417, endPoint y: 292, distance: 161.7
click at [345, 292] on div "Schedule J: Your Expenses Voluntary Petition for Individuals Filing for Bankrup…" at bounding box center [268, 276] width 154 height 465
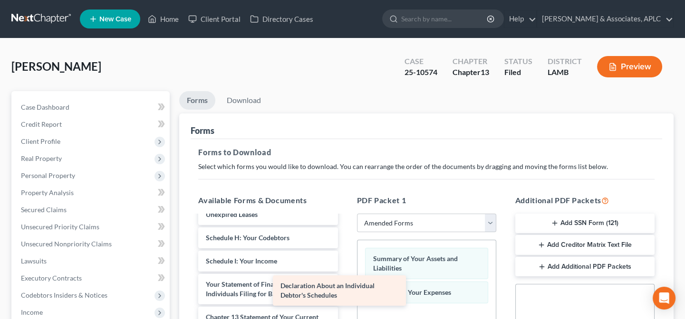
scroll to position [176, 0]
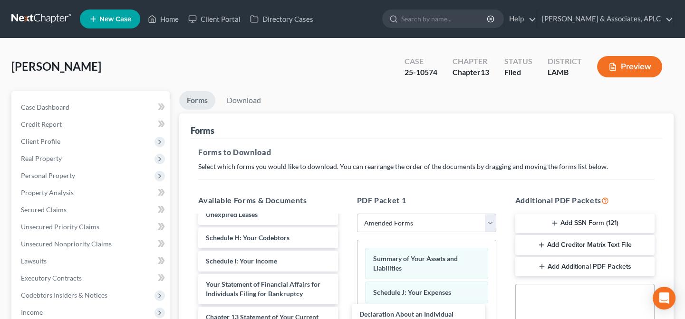
drag, startPoint x: 273, startPoint y: 264, endPoint x: 427, endPoint y: 327, distance: 166.0
click at [427, 319] on html "Home New Case Client Portal Directory Cases Derren S. Johnson & Associates, APL…" at bounding box center [342, 293] width 685 height 587
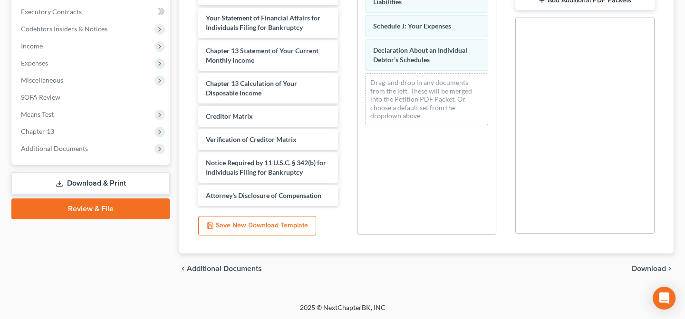
click at [645, 269] on span "Download" at bounding box center [649, 269] width 34 height 8
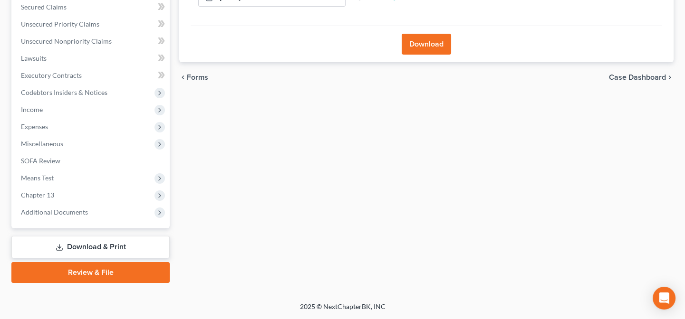
scroll to position [202, 0]
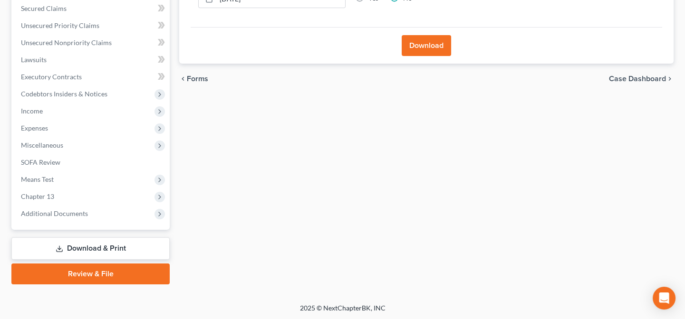
click at [435, 42] on button "Download" at bounding box center [426, 45] width 49 height 21
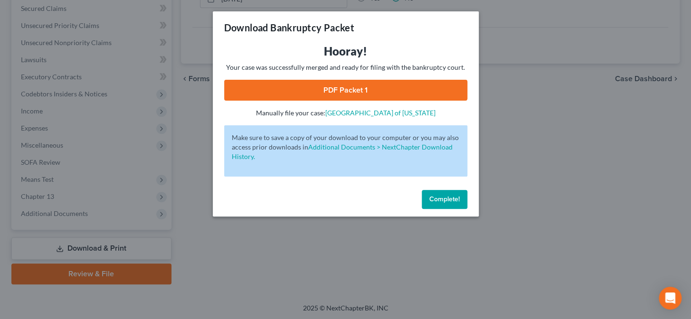
click at [307, 89] on link "PDF Packet 1" at bounding box center [345, 90] width 243 height 21
click at [431, 201] on span "Complete!" at bounding box center [445, 199] width 30 height 8
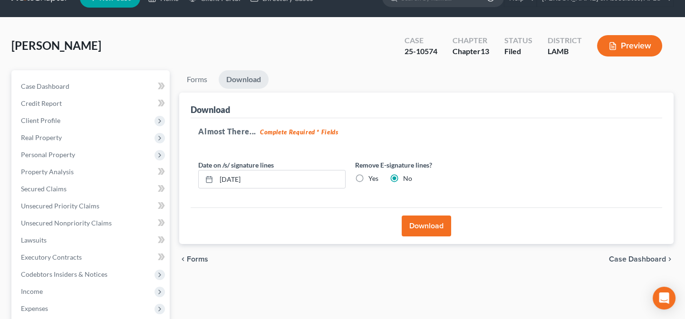
scroll to position [0, 0]
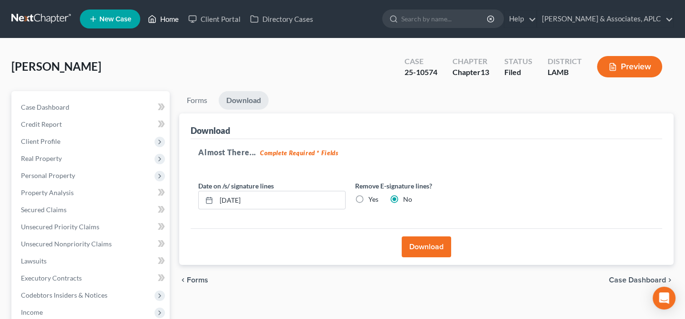
click at [170, 17] on link "Home" at bounding box center [163, 18] width 40 height 17
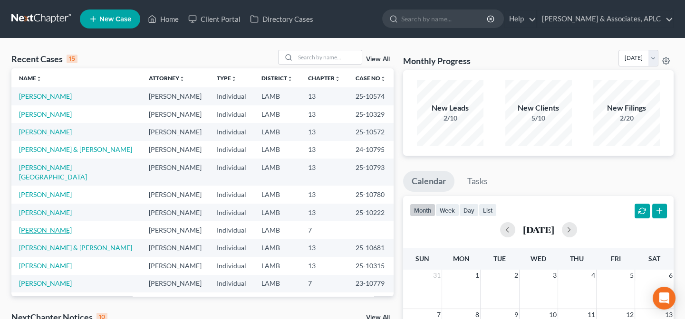
click at [50, 226] on link "[PERSON_NAME]" at bounding box center [45, 230] width 53 height 8
